Goal: Check status: Check status

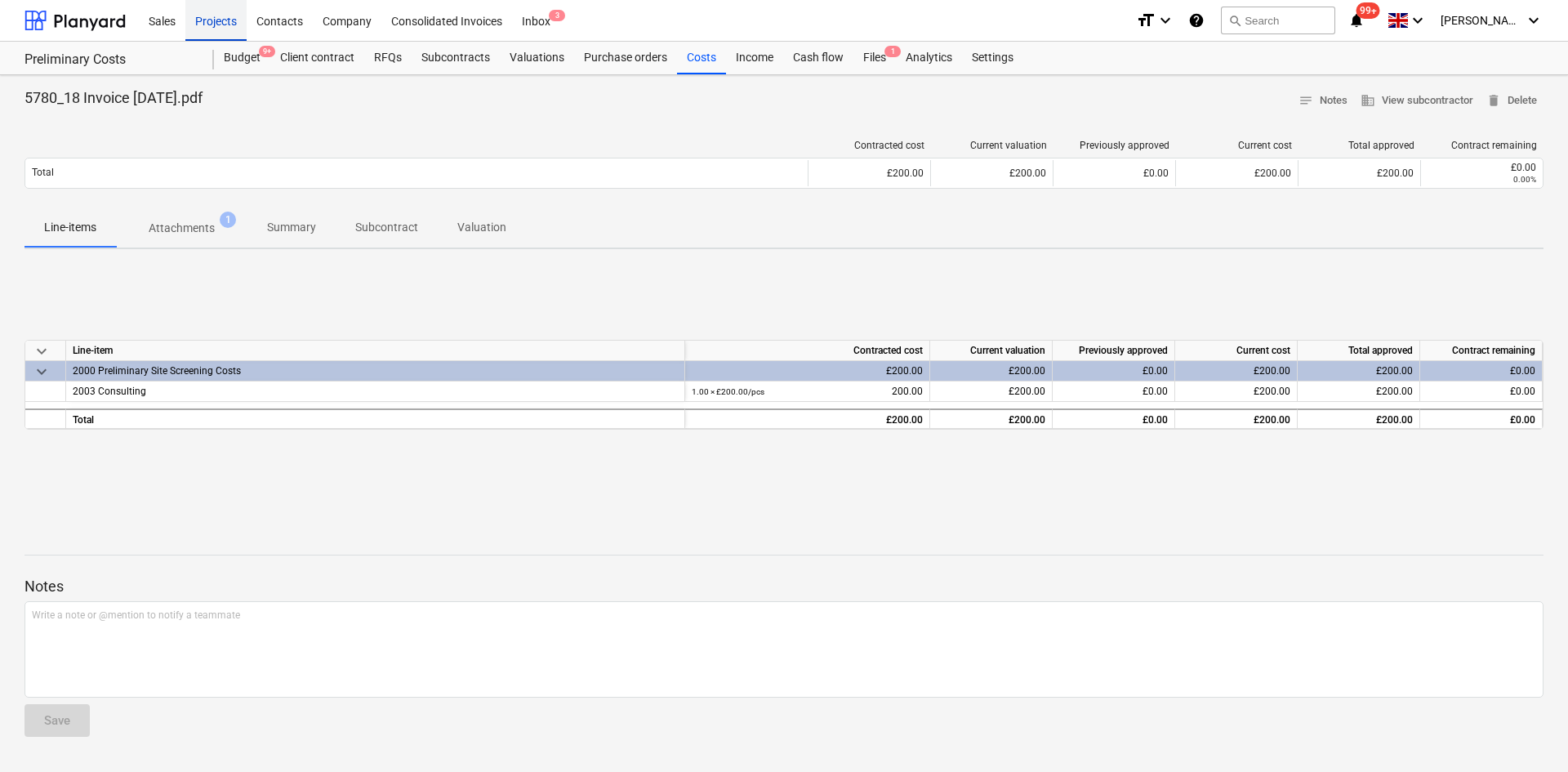
click at [221, 18] on div "Projects" at bounding box center [216, 20] width 62 height 42
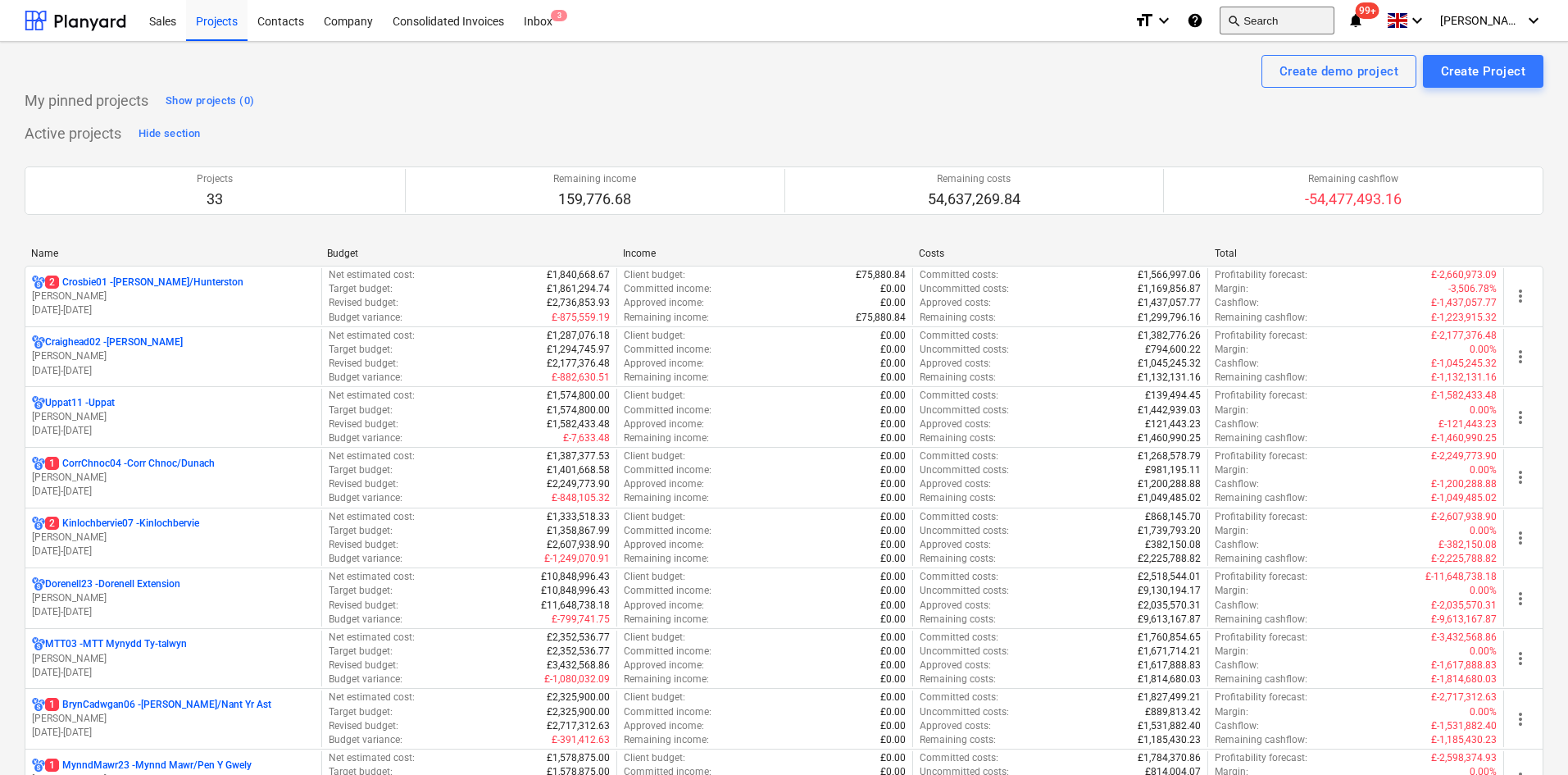
click at [1281, 20] on button "search Search" at bounding box center [1276, 20] width 114 height 28
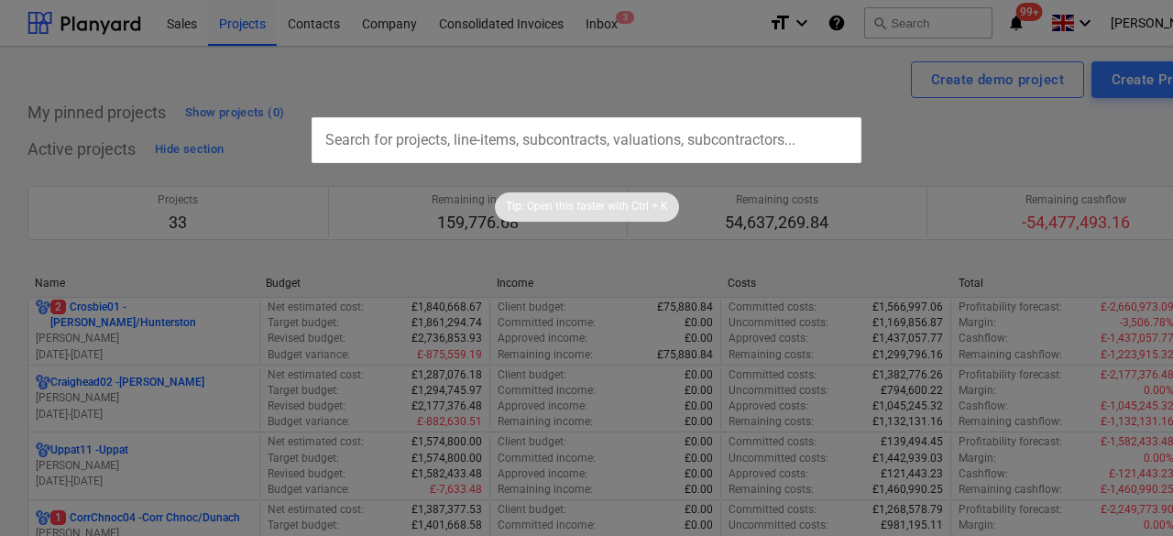
click at [618, 129] on input "text" at bounding box center [587, 140] width 550 height 46
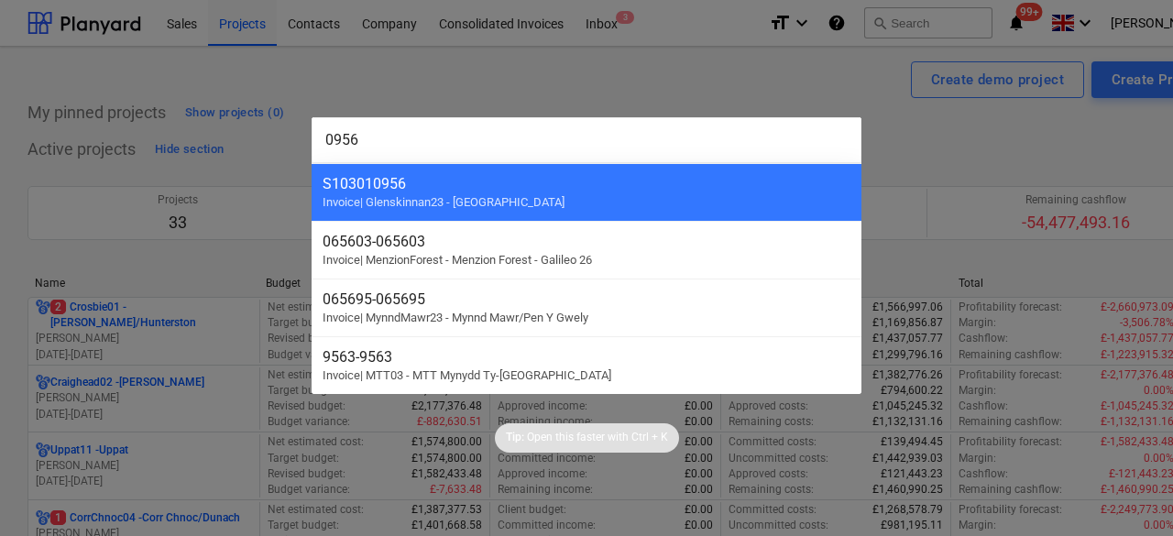
type input "0956"
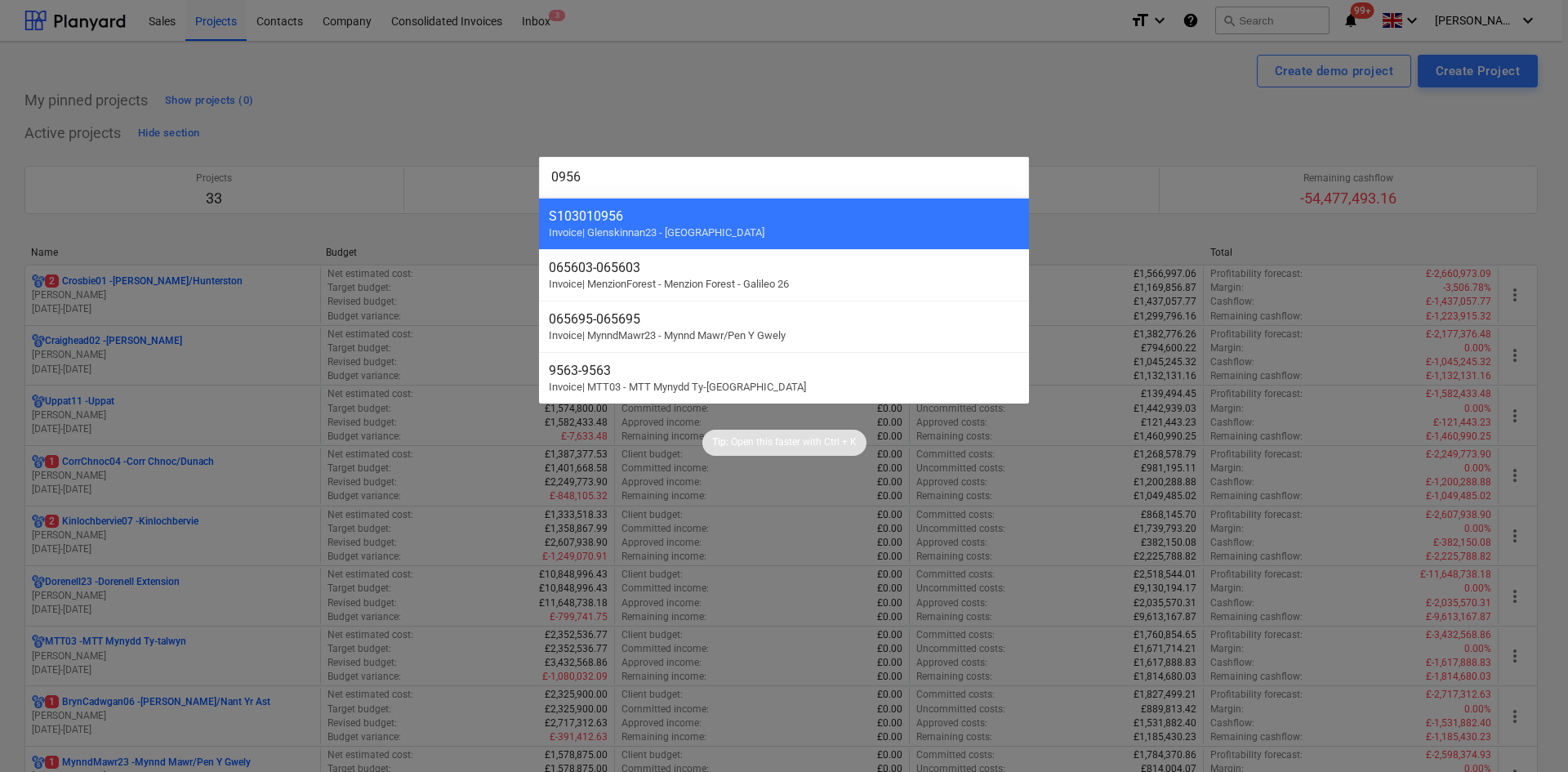
drag, startPoint x: 751, startPoint y: 90, endPoint x: 684, endPoint y: 91, distance: 67.0
click at [742, 91] on div at bounding box center [784, 386] width 1568 height 772
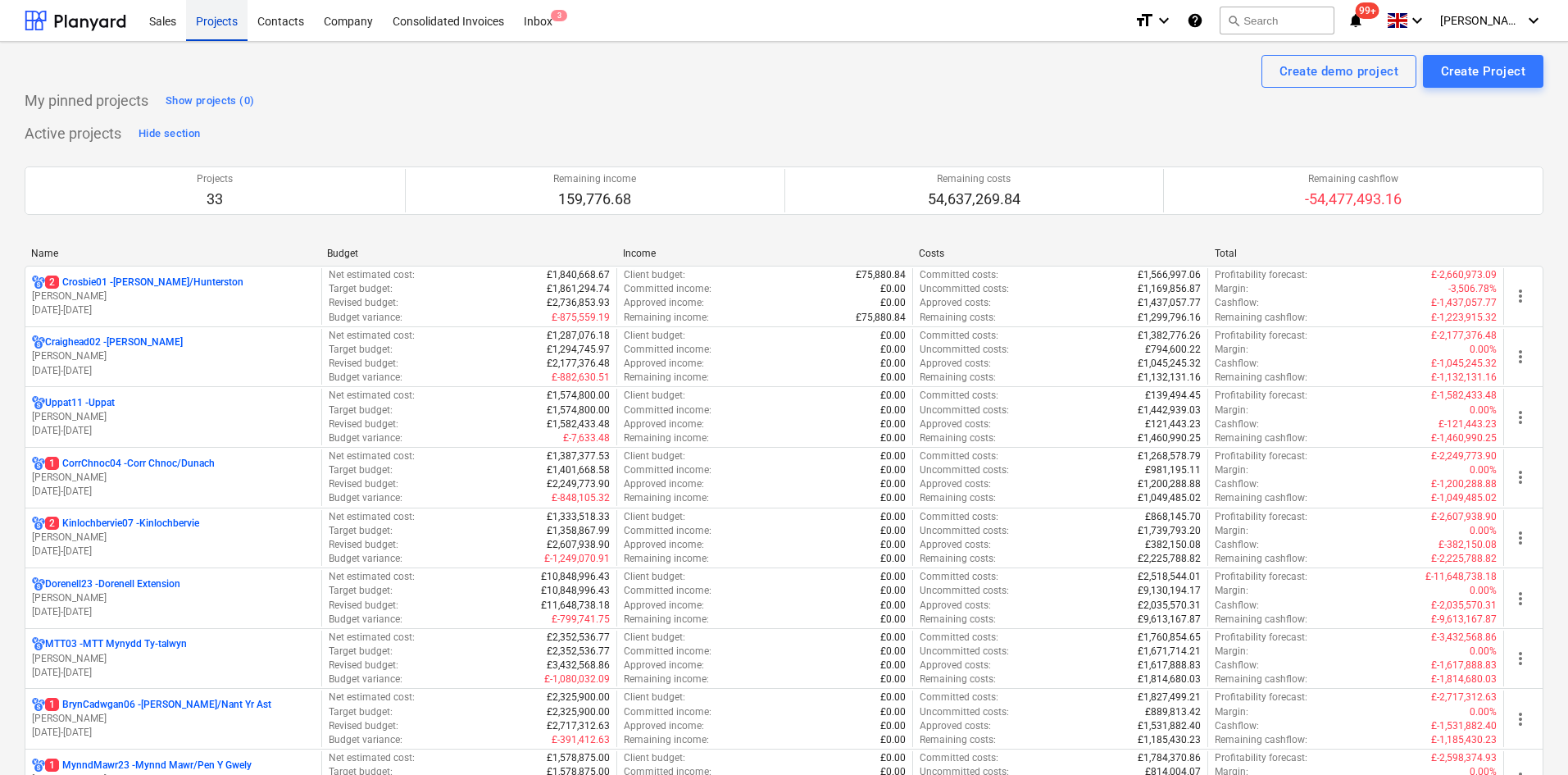
click at [203, 21] on div "Projects" at bounding box center [216, 20] width 62 height 42
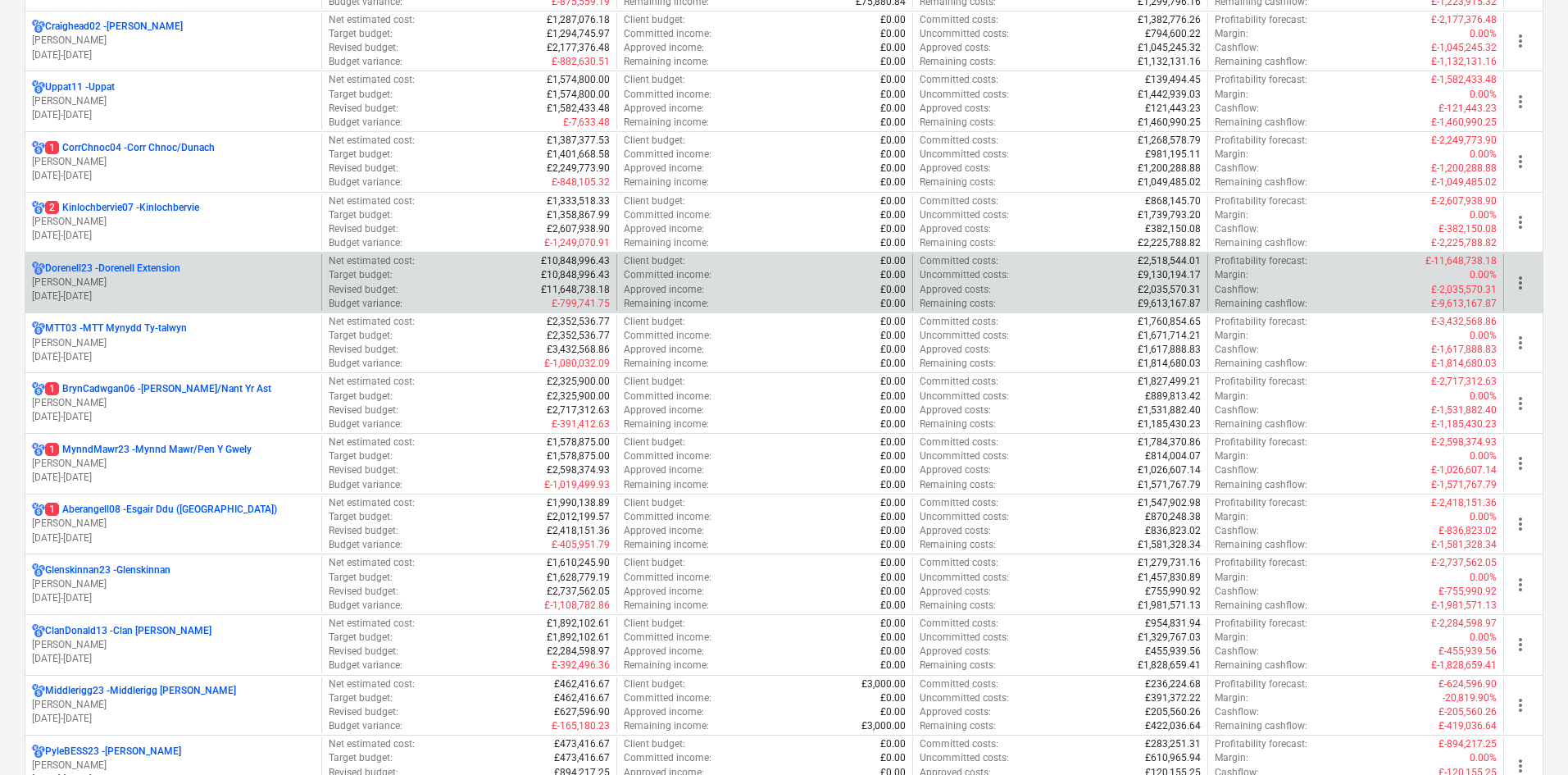
scroll to position [246, 0]
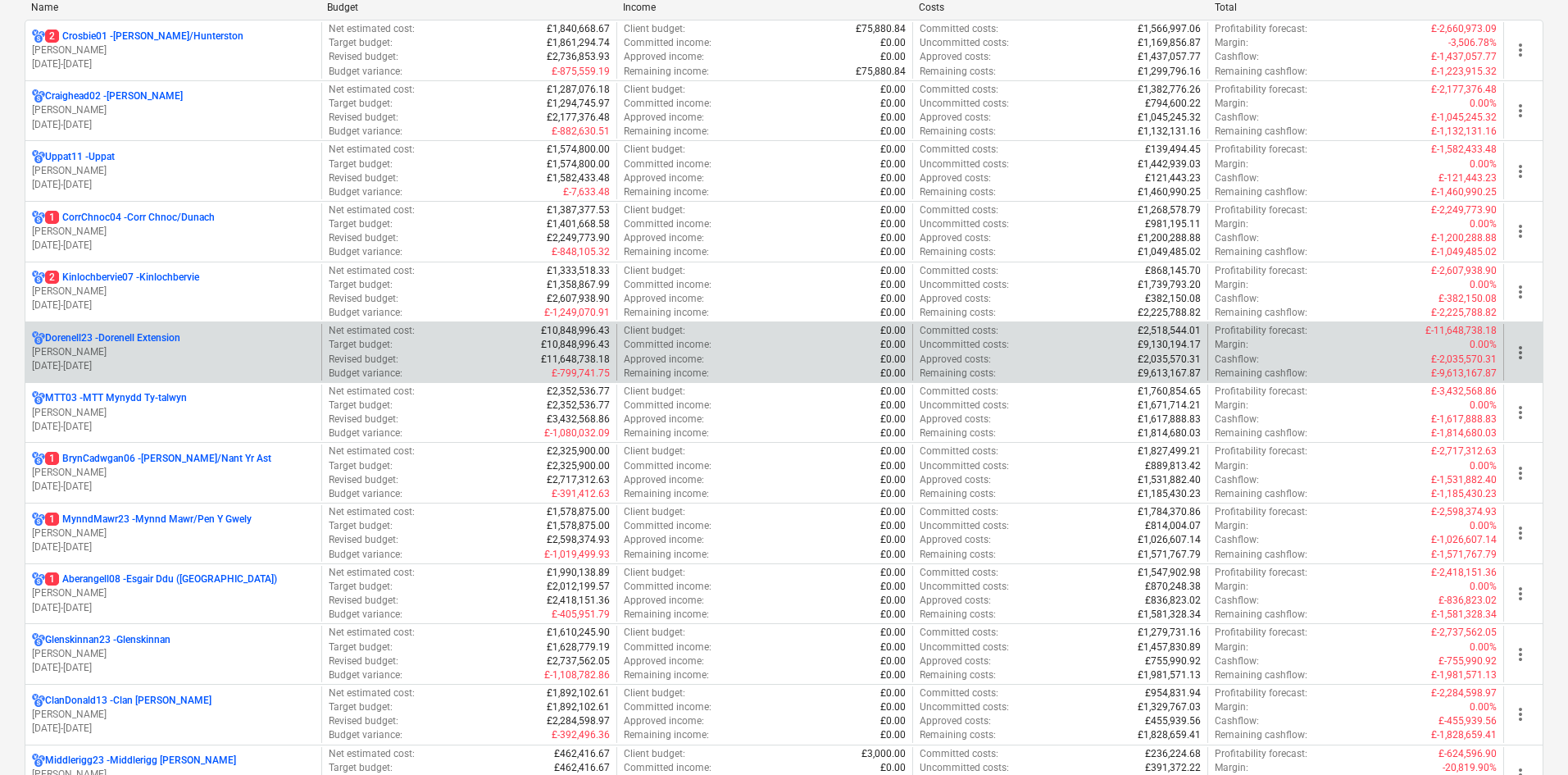
click at [128, 220] on p "1 CorrChnoc04 - Corr Chnoc/Dunach" at bounding box center [130, 217] width 170 height 14
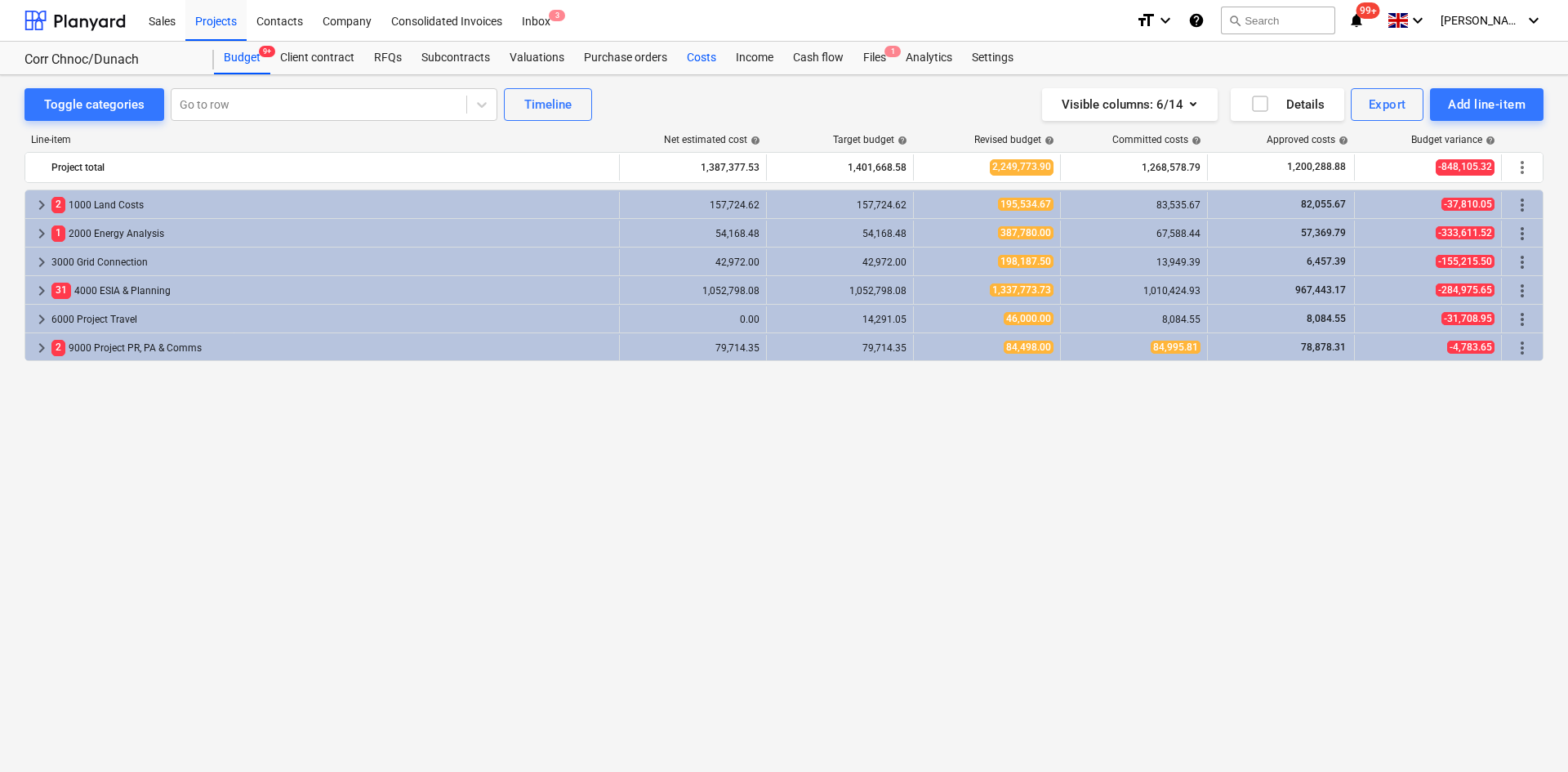
click at [688, 61] on div "Costs" at bounding box center [702, 58] width 49 height 33
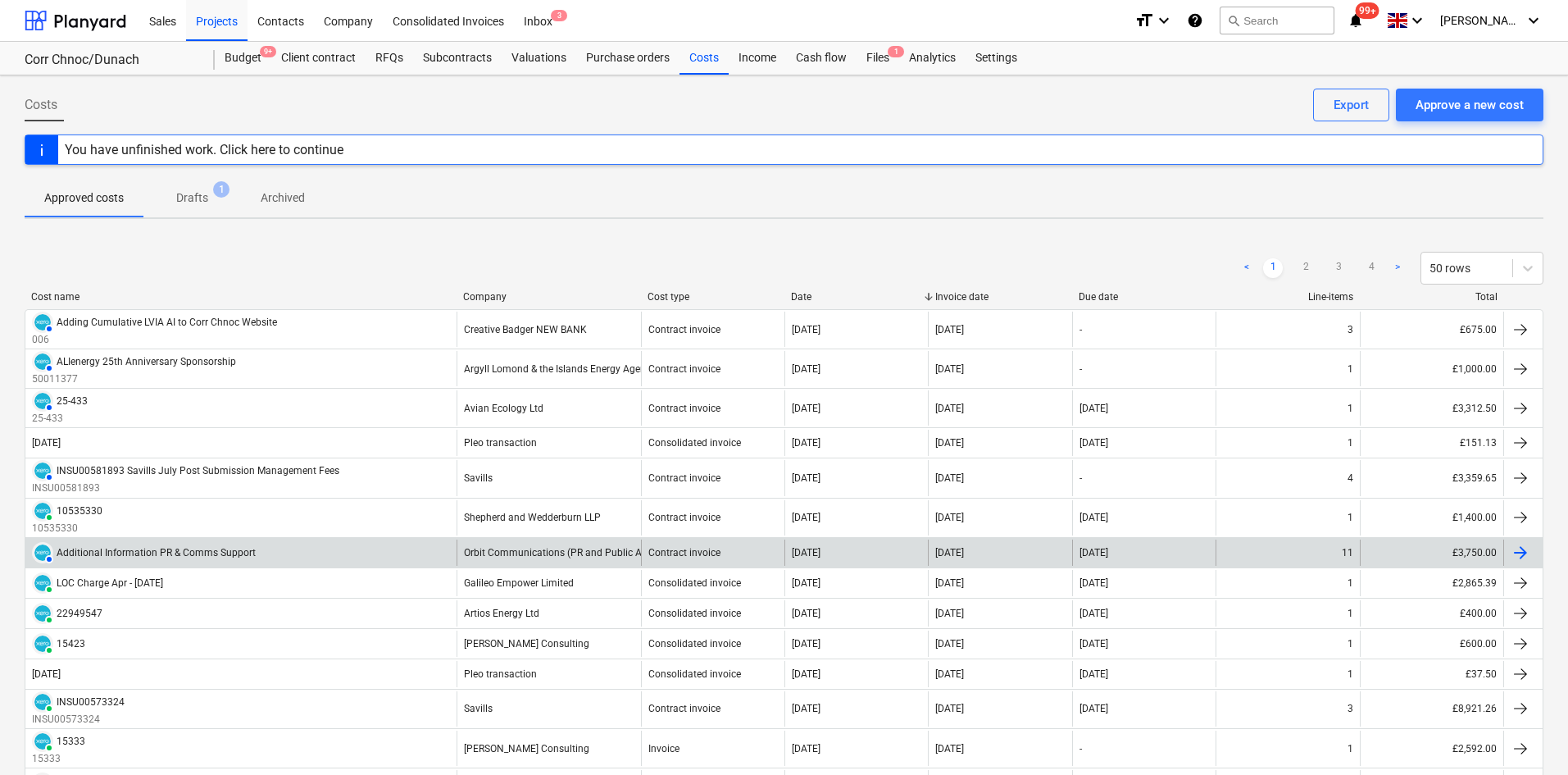
click at [256, 555] on div "AUTHORISED Additional Information PR & Comms Support" at bounding box center [241, 552] width 431 height 26
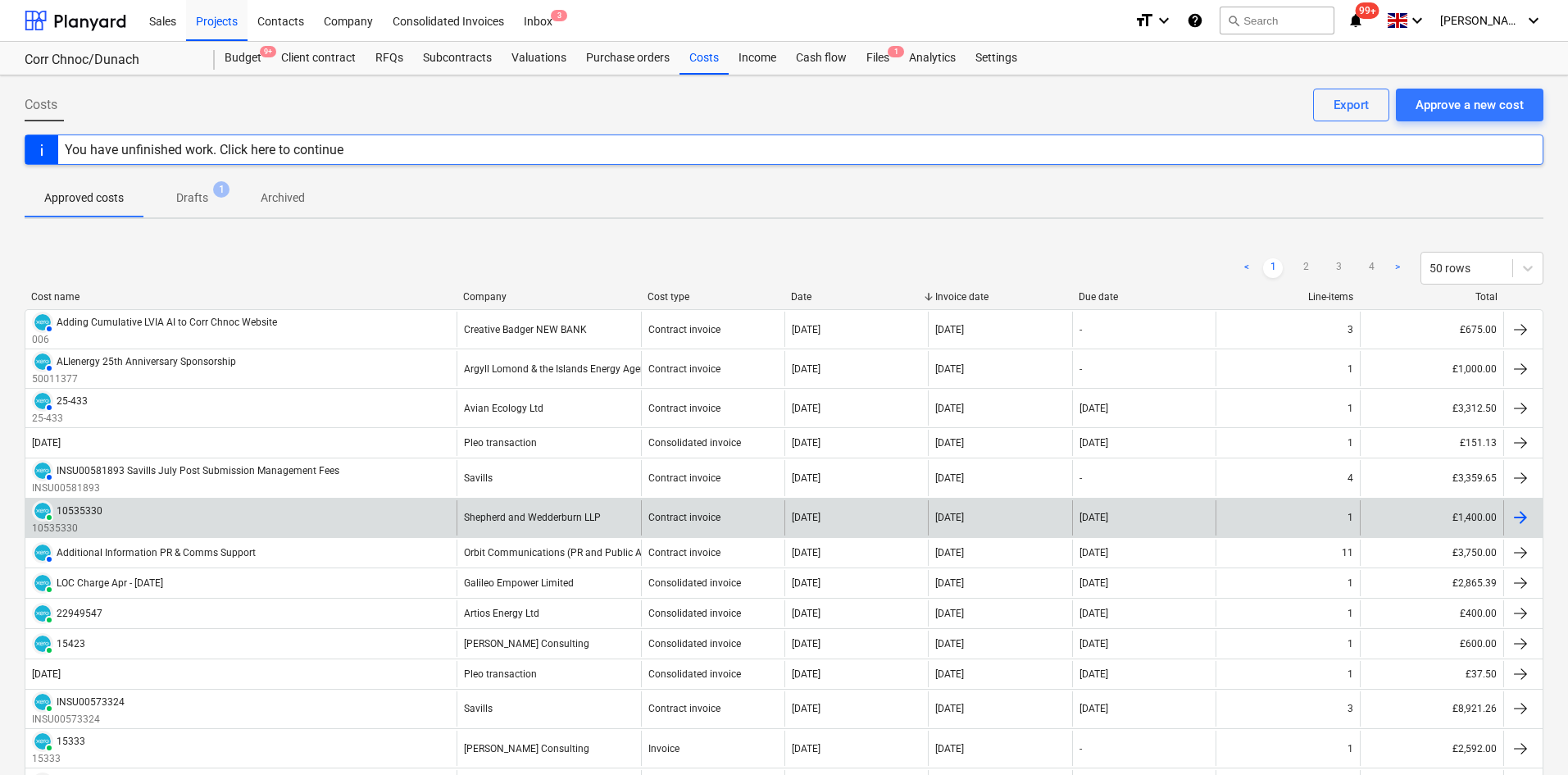
click at [132, 513] on div "PAID 10535330 10535330" at bounding box center [241, 517] width 431 height 35
